Goal: Find specific page/section: Find specific page/section

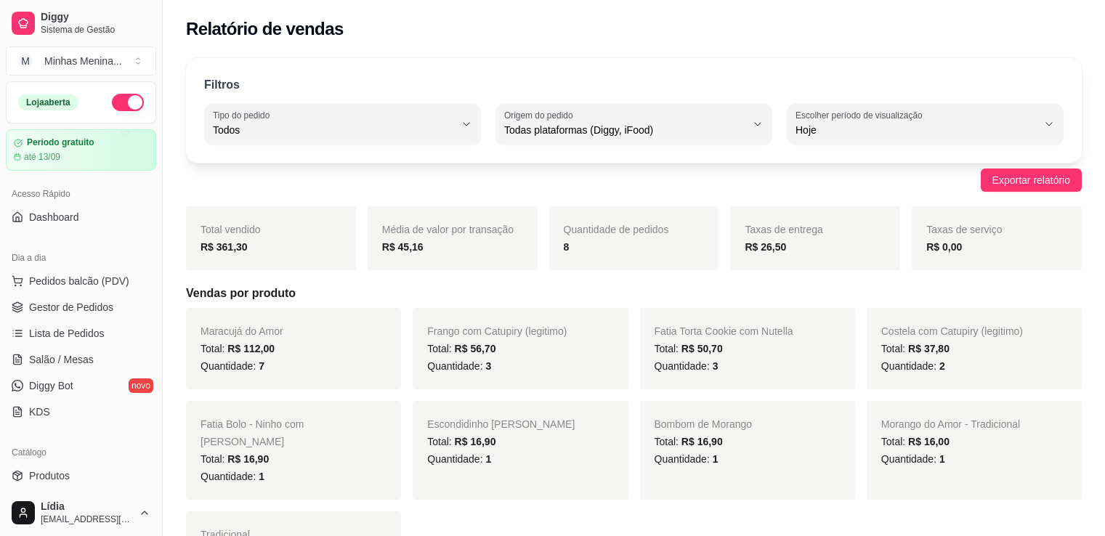
select select "ALL"
select select "0"
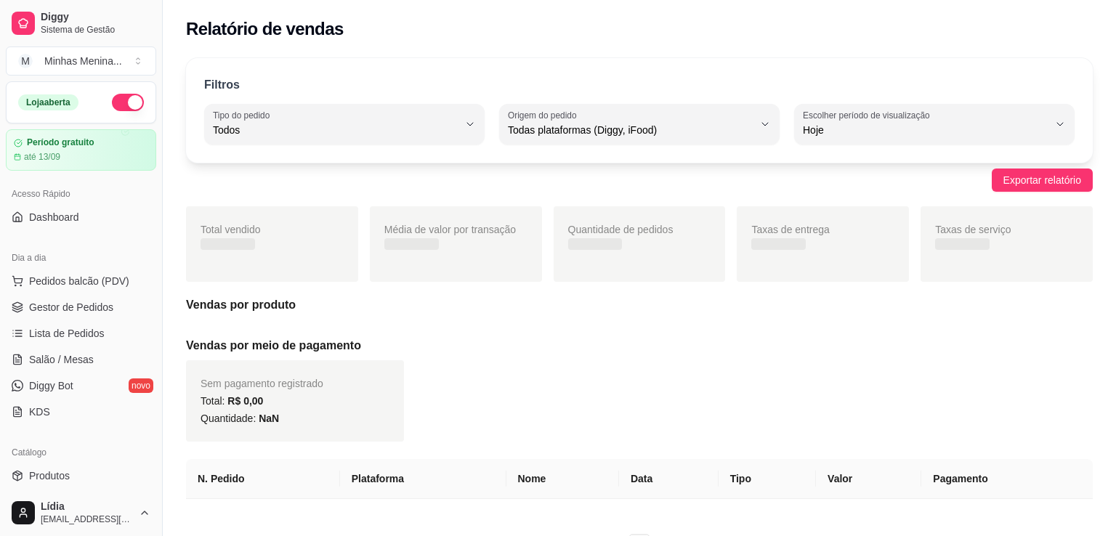
select select "ALL"
select select "0"
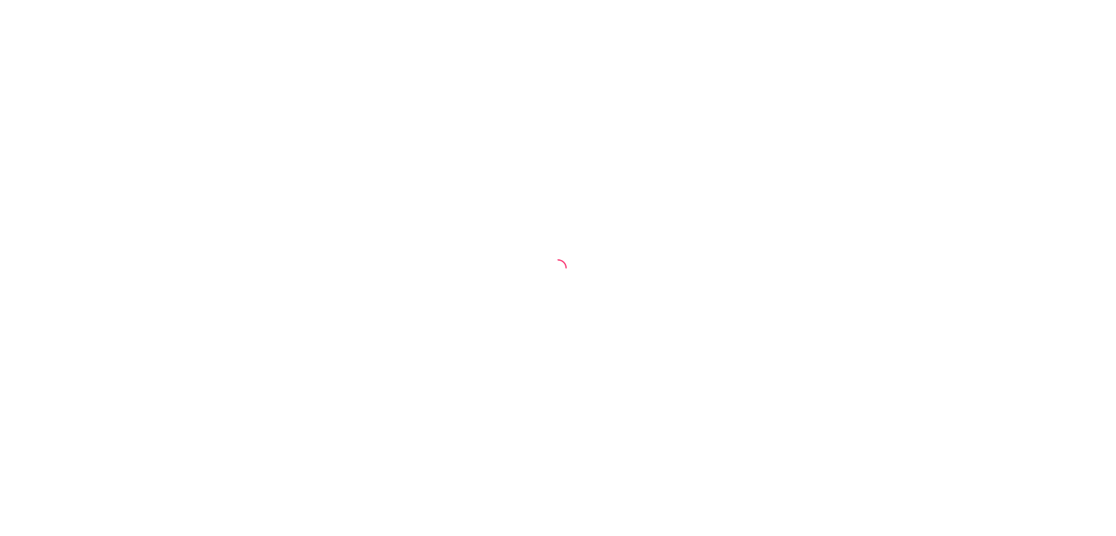
select select "ALL"
select select "0"
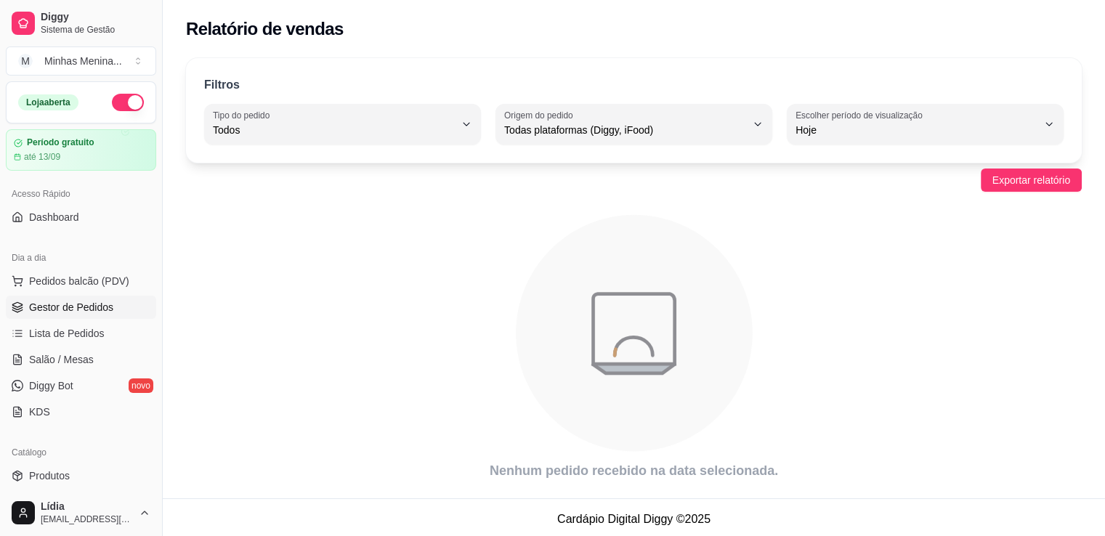
click at [71, 300] on span "Gestor de Pedidos" at bounding box center [71, 307] width 84 height 15
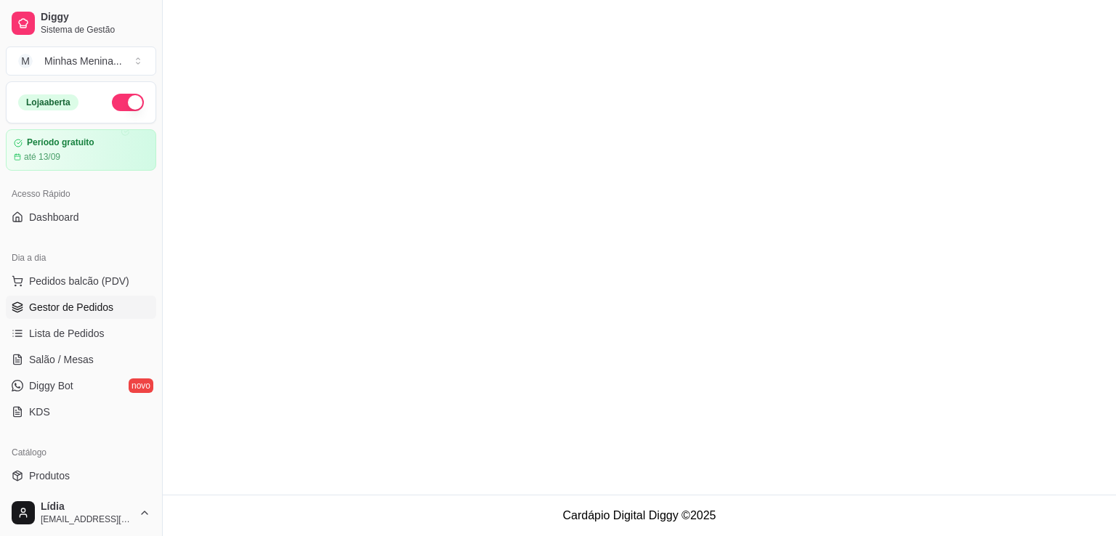
click at [71, 300] on span "Gestor de Pedidos" at bounding box center [71, 307] width 84 height 15
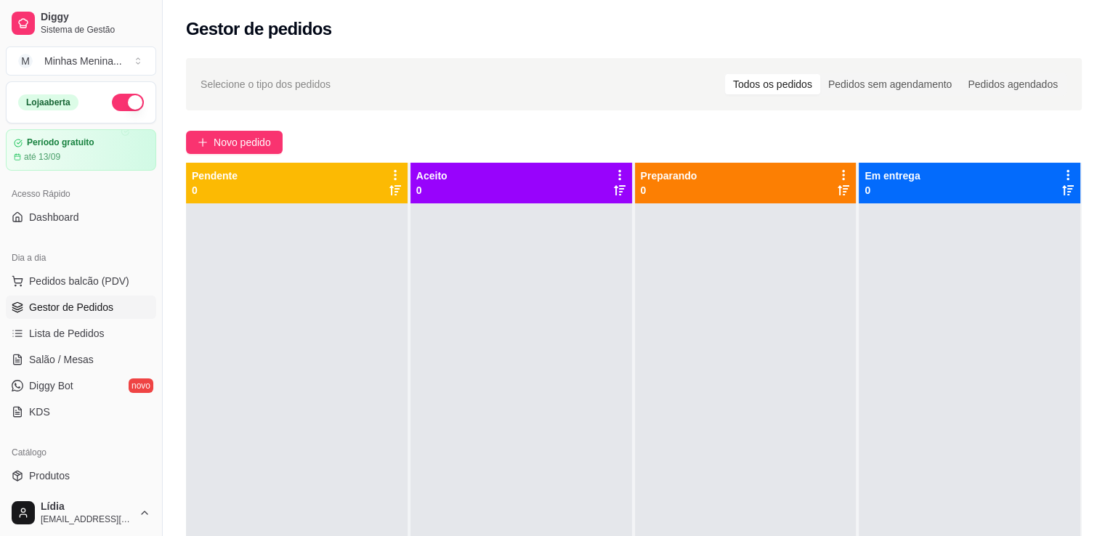
click at [71, 300] on span "Gestor de Pedidos" at bounding box center [71, 307] width 84 height 15
